Goal: Task Accomplishment & Management: Complete application form

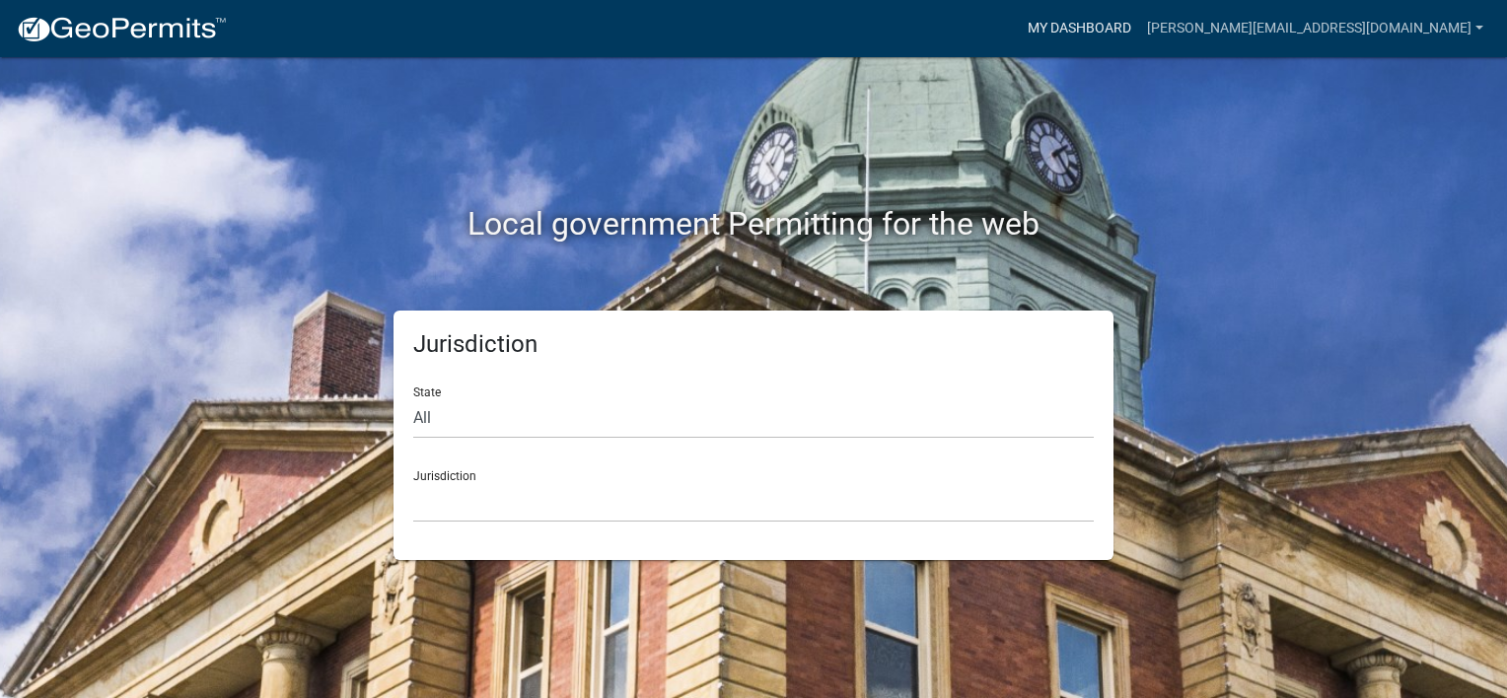
click at [1137, 25] on link "My Dashboard" at bounding box center [1079, 28] width 119 height 37
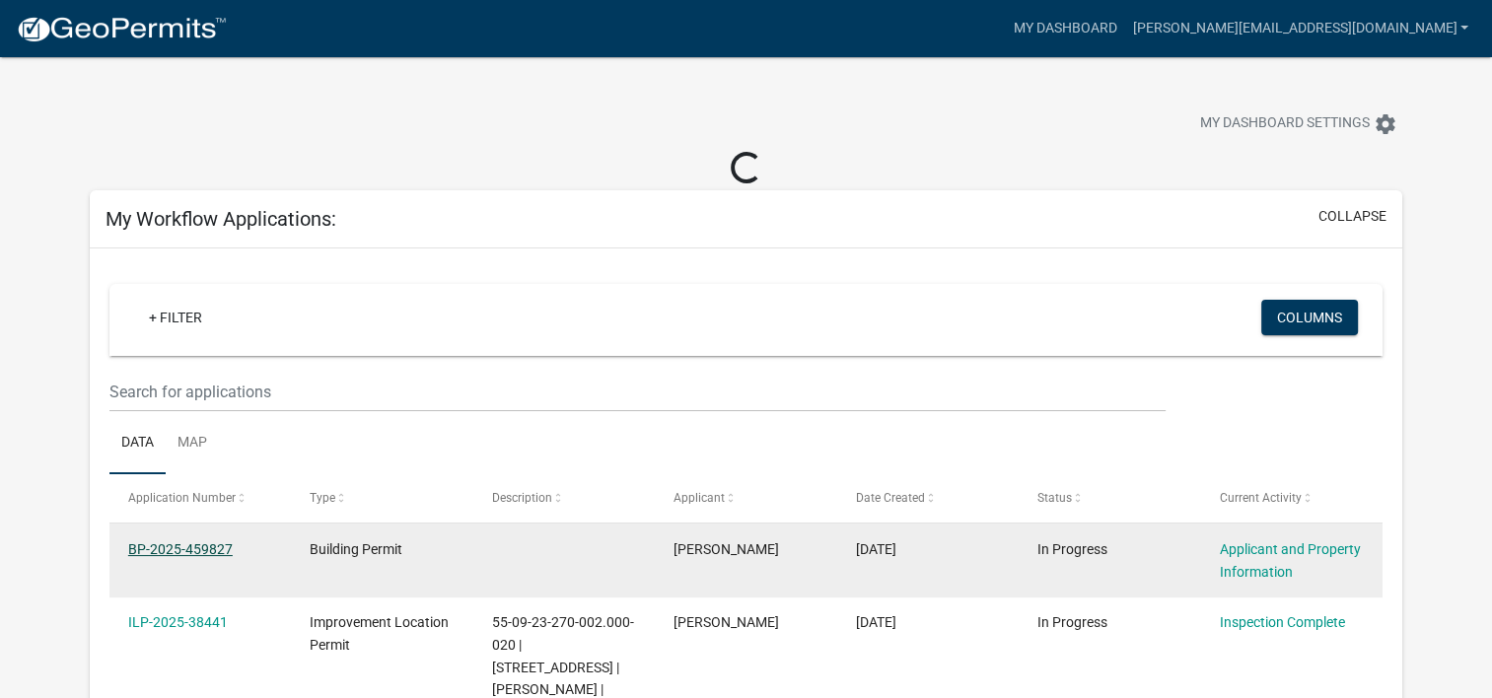
click at [215, 544] on link "BP-2025-459827" at bounding box center [180, 550] width 105 height 16
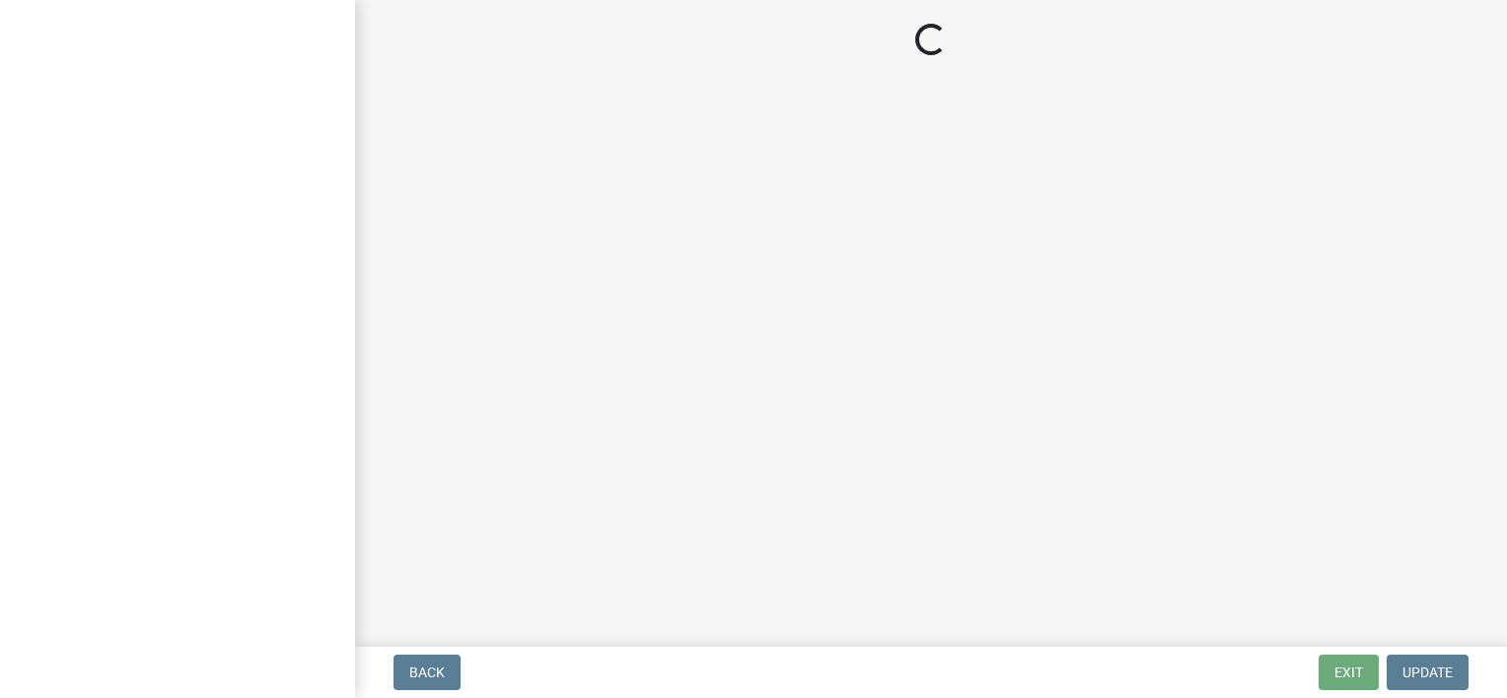
select select "6f5aa9ae-62ac-41bd-979a-9c71eae504cc"
select select "e2d1b1d7-ccc9-456b-9e96-e16306515997"
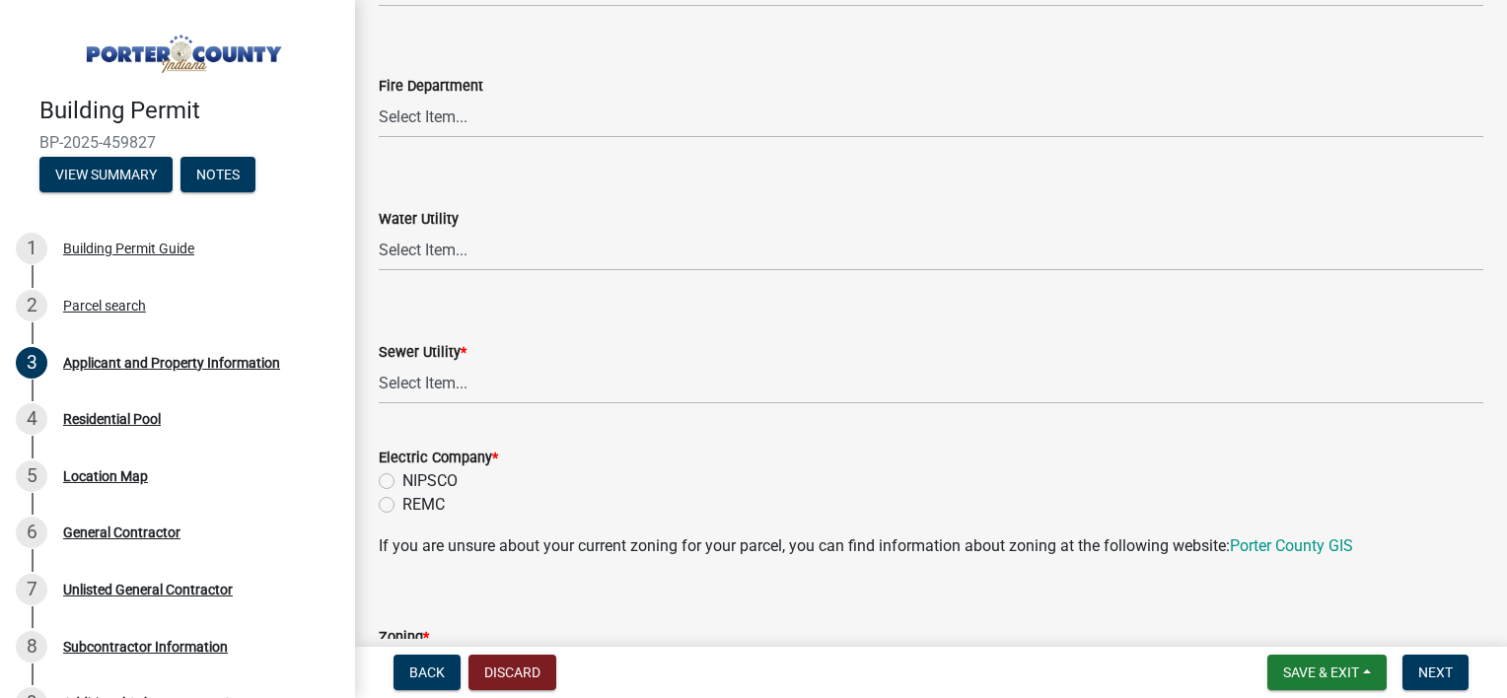
scroll to position [1282, 0]
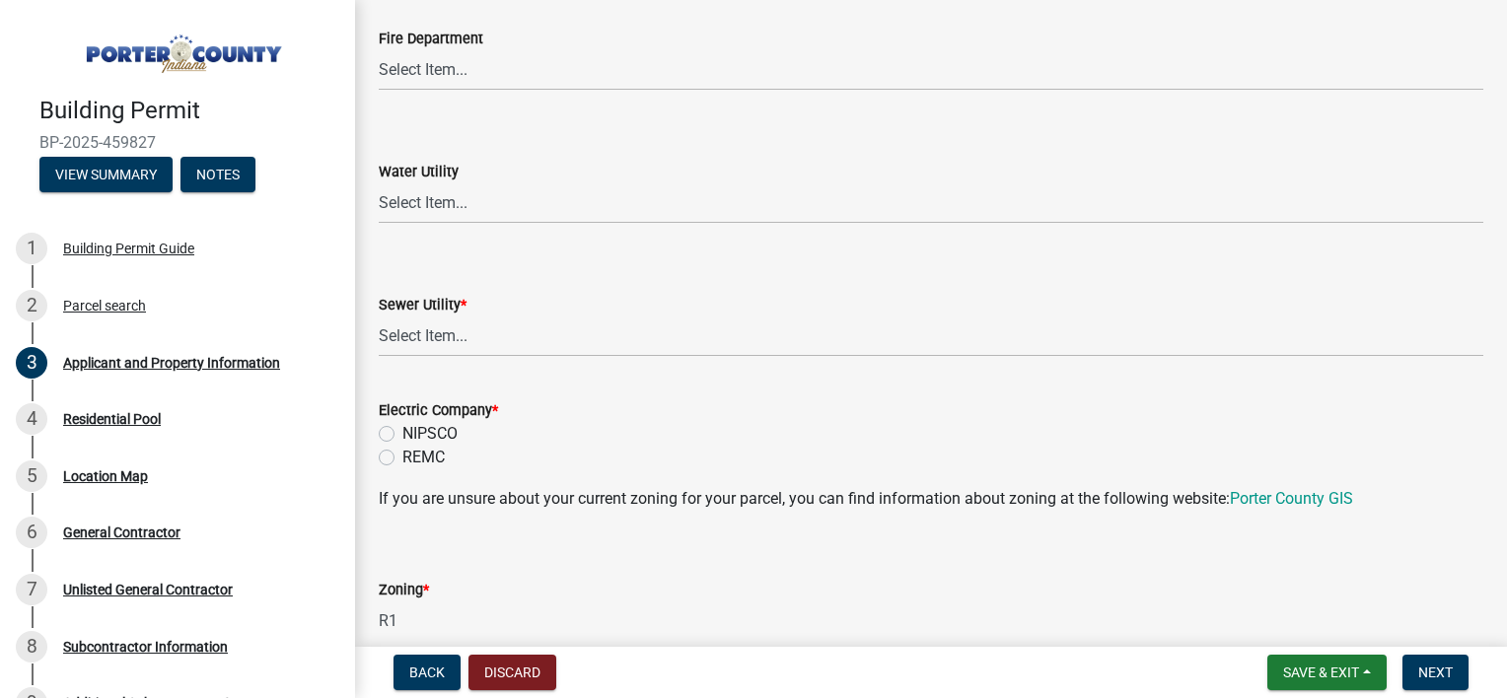
click at [402, 437] on label "NIPSCO" at bounding box center [429, 434] width 55 height 24
click at [402, 435] on input "NIPSCO" at bounding box center [408, 428] width 13 height 13
radio input "true"
click at [442, 342] on select "Select Item... Aqua [US_STATE] Inc Damon Run Falling Waters Lake Eliza - LEACD …" at bounding box center [931, 337] width 1105 height 40
click at [572, 383] on wm-data-entity-input-list "Property Location Information Parcel Number 640904428017000003 Legal Descriptio…" at bounding box center [931, 550] width 1105 height 3444
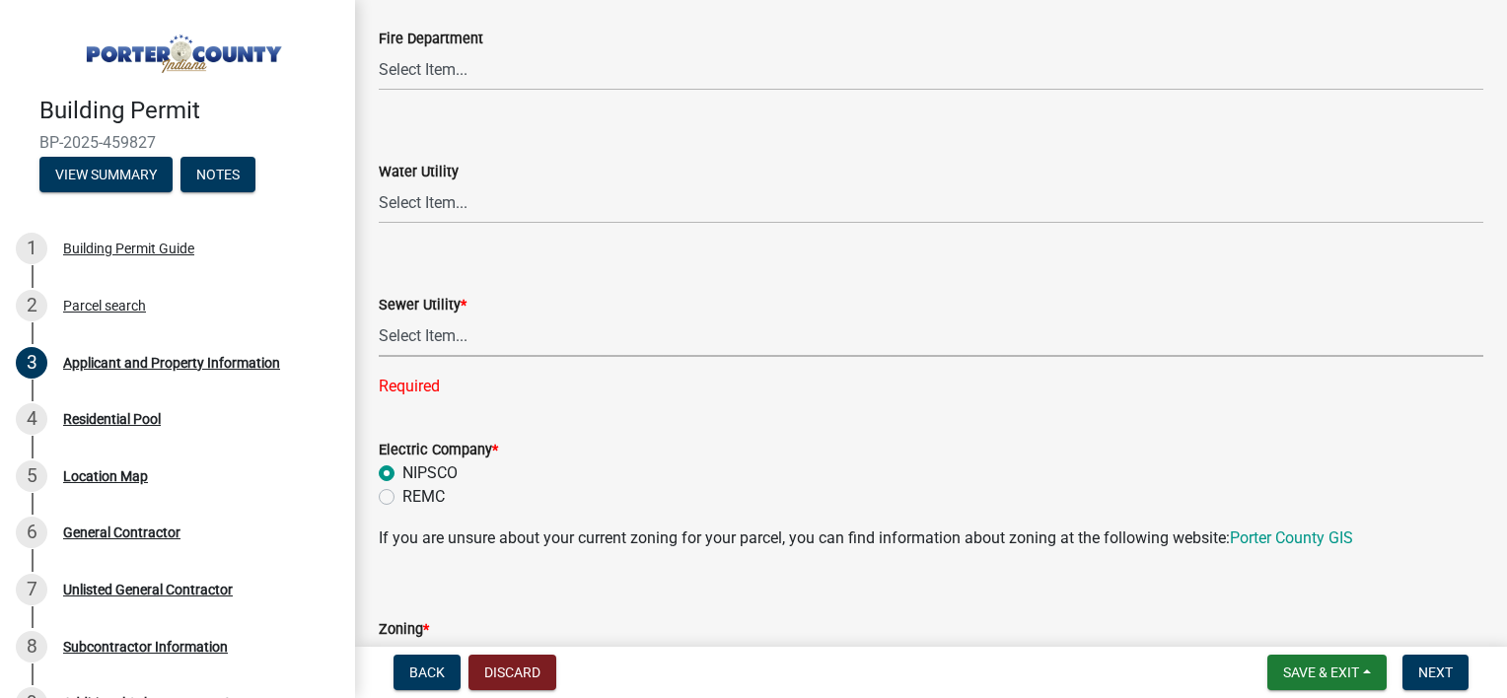
click at [428, 351] on select "Select Item... Aqua [US_STATE] Inc Damon Run Falling Waters Lake Eliza - LEACD …" at bounding box center [931, 337] width 1105 height 40
click at [1330, 684] on button "Save & Exit" at bounding box center [1327, 673] width 119 height 36
click at [1276, 622] on button "Save & Exit" at bounding box center [1308, 621] width 158 height 47
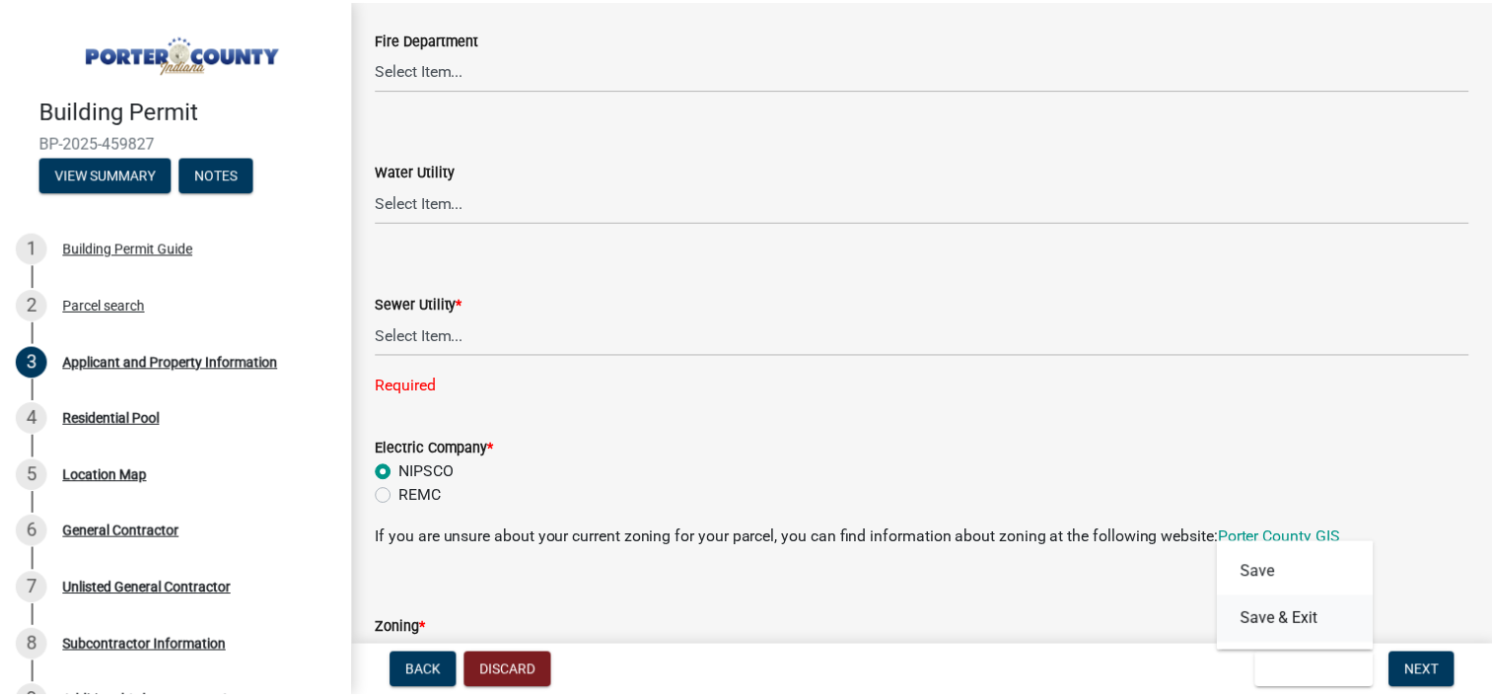
scroll to position [0, 0]
